Goal: Obtain resource: Download file/media

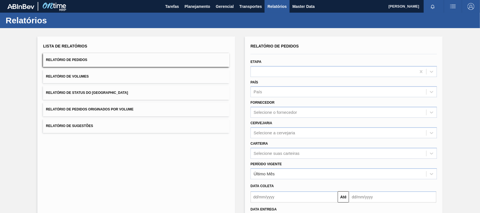
click at [141, 111] on button "Relatório de Pedidos Originados por Volume" at bounding box center [136, 110] width 186 height 14
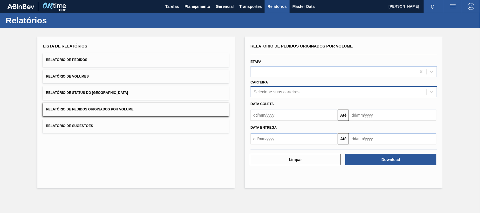
click at [269, 91] on div "Selecione suas carteiras" at bounding box center [277, 92] width 46 height 5
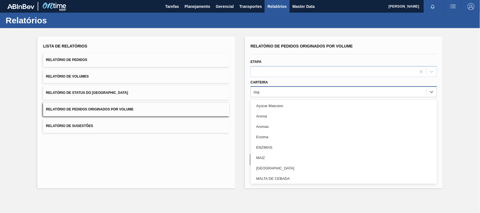
type input "mal"
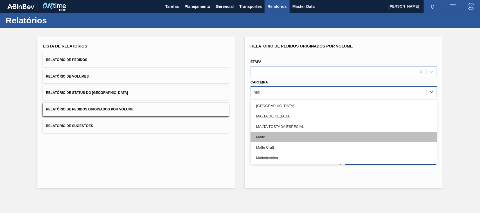
click at [266, 134] on div "Malte" at bounding box center [344, 137] width 186 height 10
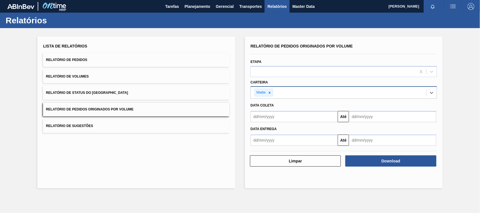
click at [269, 115] on input "text" at bounding box center [294, 116] width 87 height 11
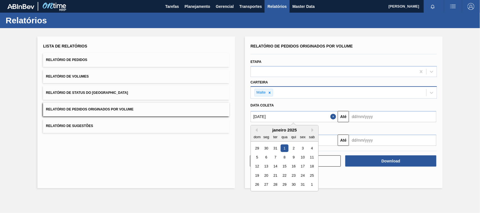
type input "[DATE]"
click at [284, 148] on div "1" at bounding box center [285, 149] width 8 height 8
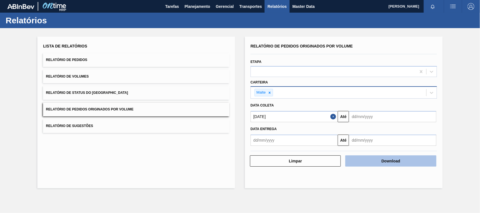
click at [383, 162] on button "Download" at bounding box center [390, 161] width 91 height 11
